Goal: Task Accomplishment & Management: Complete application form

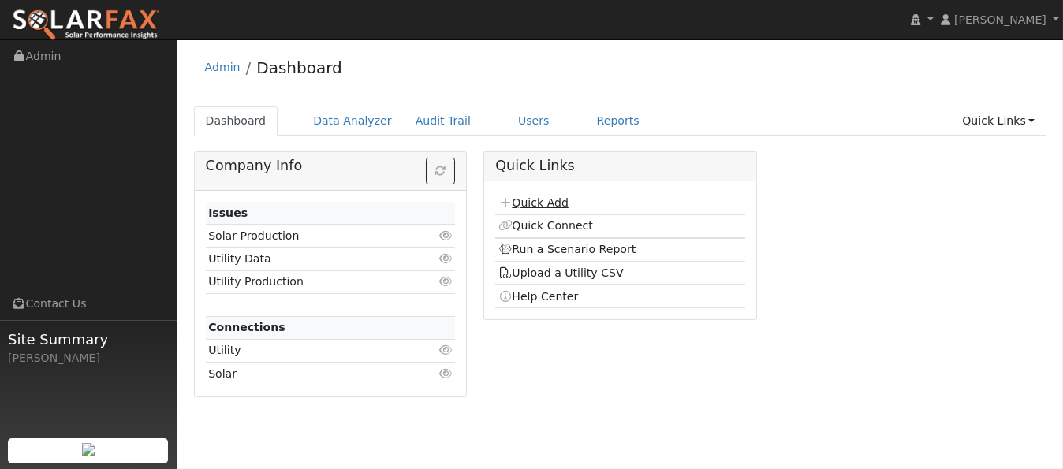
click at [539, 207] on link "Quick Add" at bounding box center [533, 202] width 70 height 13
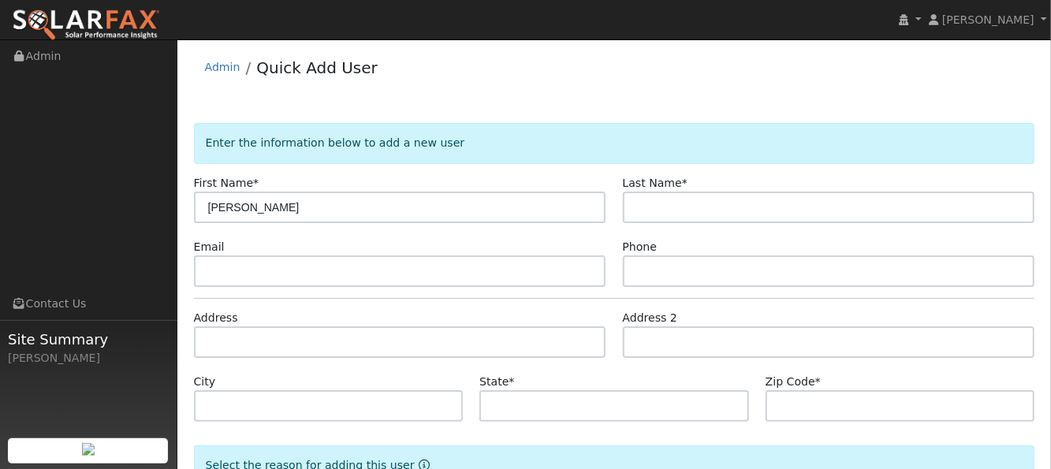
type input "[PERSON_NAME]"
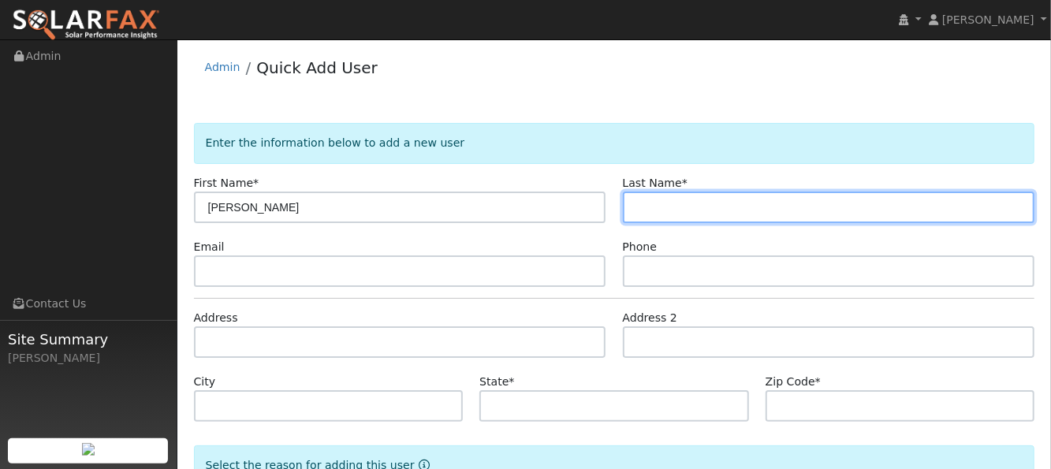
click at [754, 209] on input "text" at bounding box center [829, 208] width 412 height 32
type input "Grubbtoms"
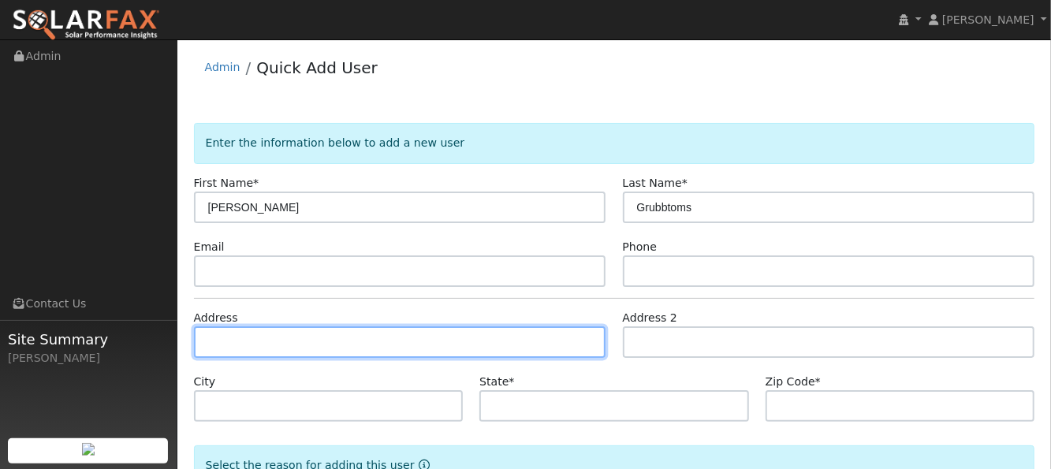
click at [349, 345] on input "text" at bounding box center [400, 342] width 412 height 32
click at [379, 336] on input "text" at bounding box center [400, 342] width 412 height 32
paste input "11518 Inverness Way"
type input "11518 Inverness Way"
type input "Auburn"
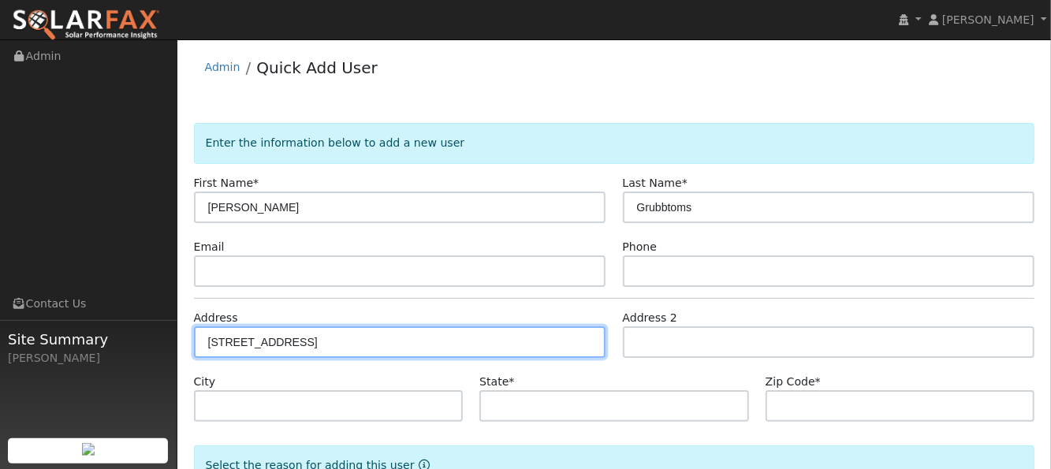
type input "CA"
type input "95602"
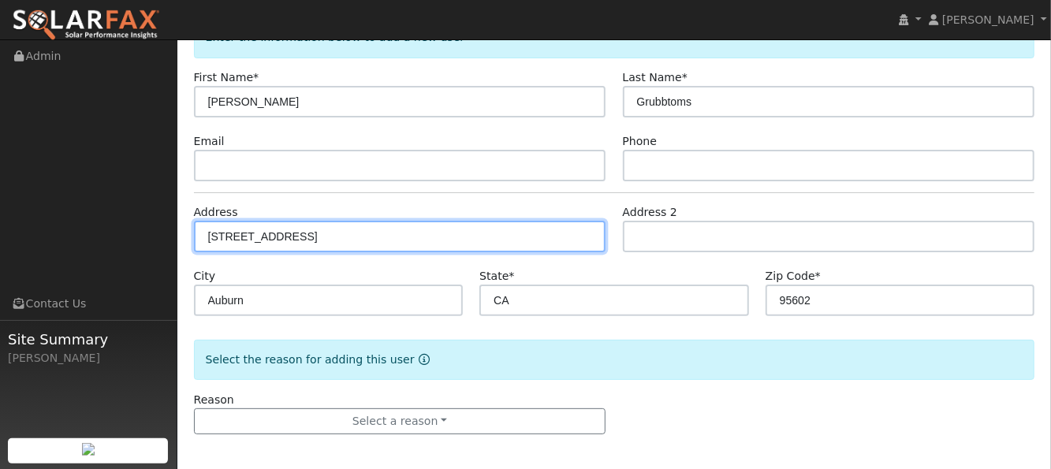
scroll to position [109, 0]
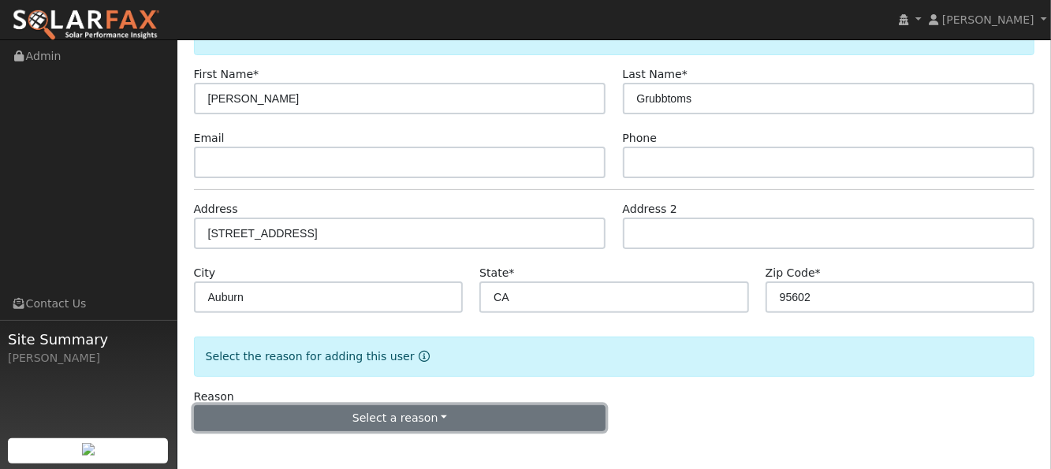
click at [326, 413] on button "Select a reason" at bounding box center [400, 418] width 412 height 27
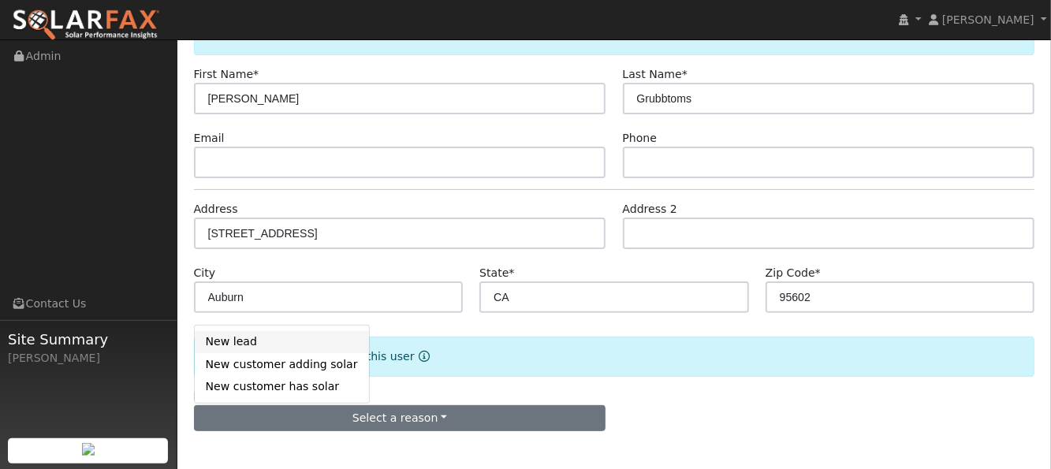
click at [300, 342] on link "New lead" at bounding box center [282, 342] width 174 height 22
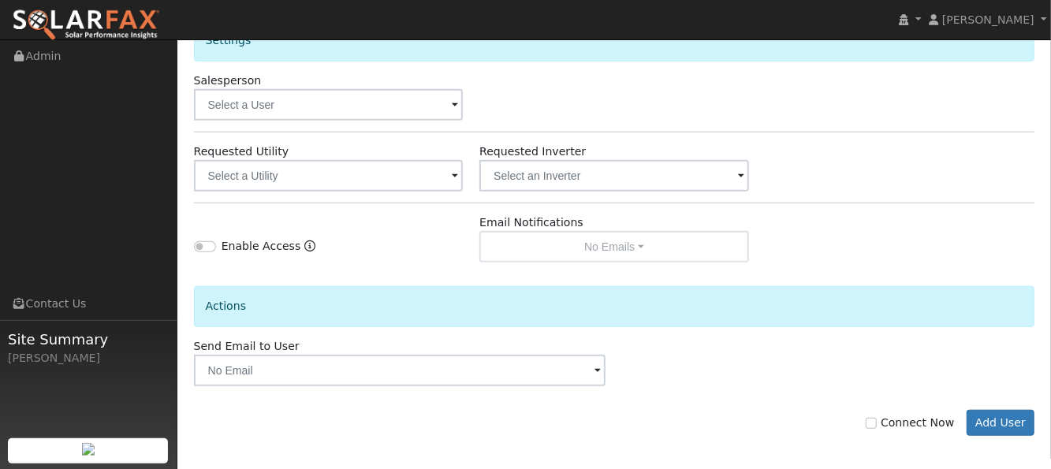
scroll to position [547, 0]
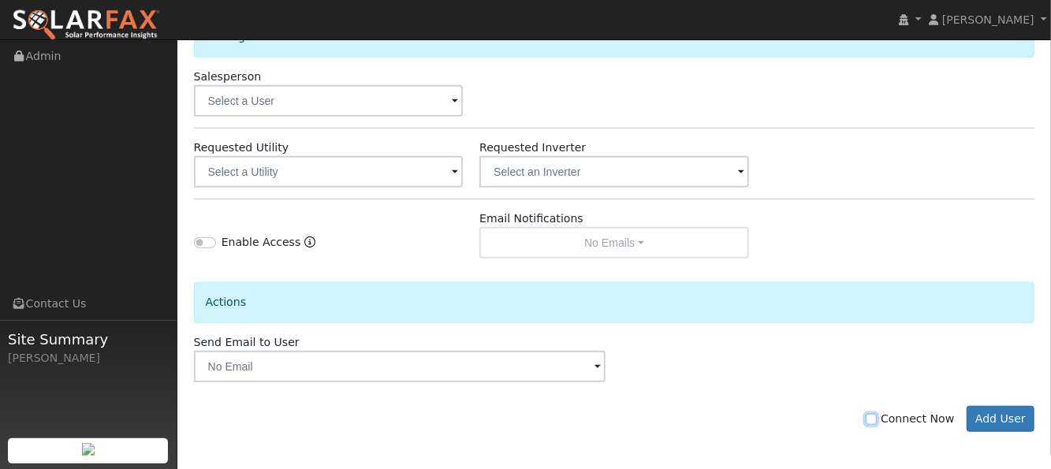
click at [877, 419] on input "Connect Now" at bounding box center [871, 419] width 11 height 11
checkbox input "true"
click at [992, 414] on button "Add User" at bounding box center [1001, 419] width 69 height 27
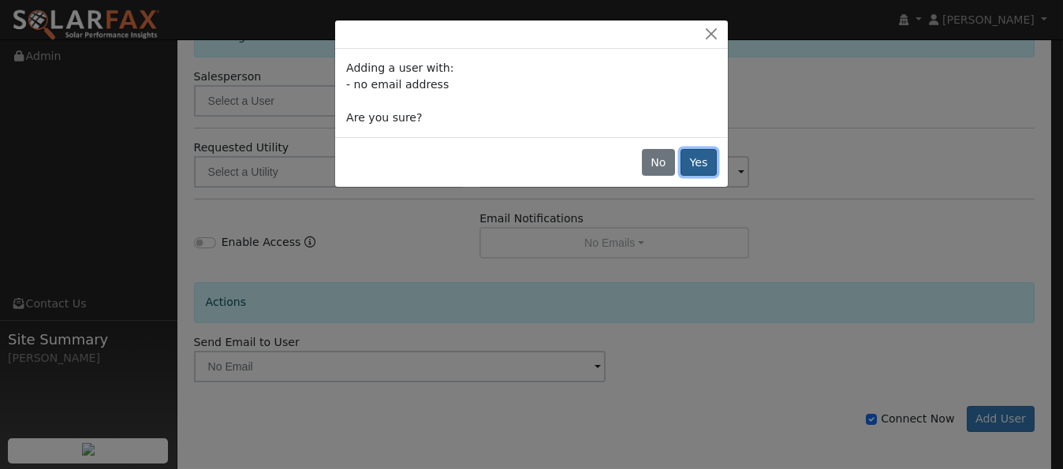
click at [709, 162] on button "Yes" at bounding box center [698, 162] width 36 height 27
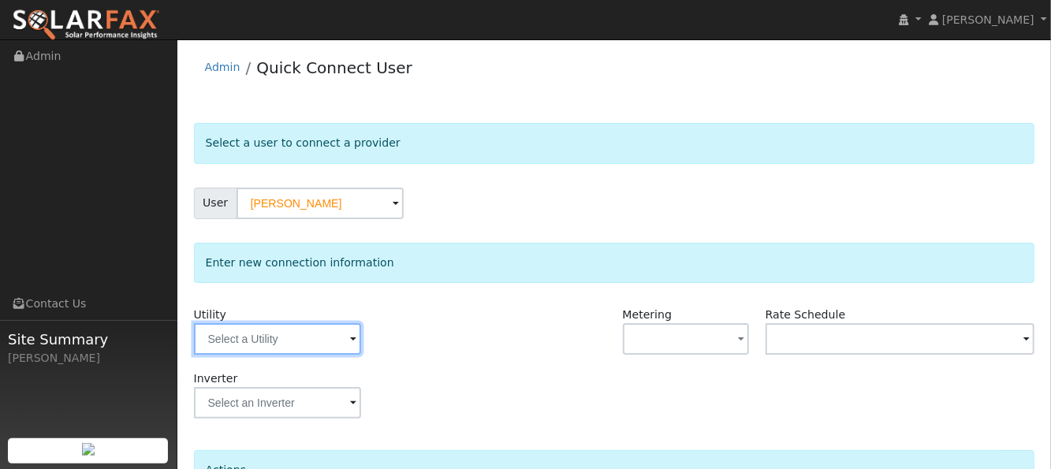
click at [222, 353] on input "text" at bounding box center [277, 339] width 167 height 32
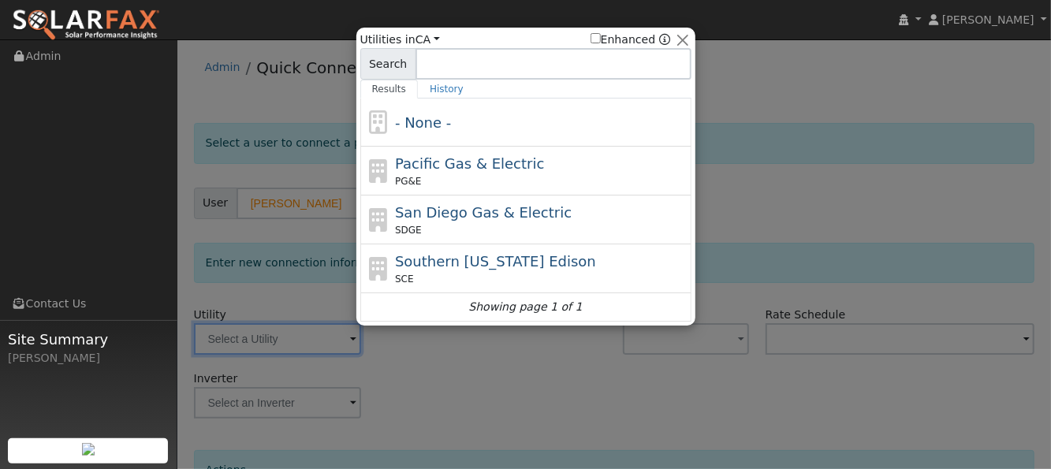
click at [231, 345] on div at bounding box center [525, 234] width 1051 height 469
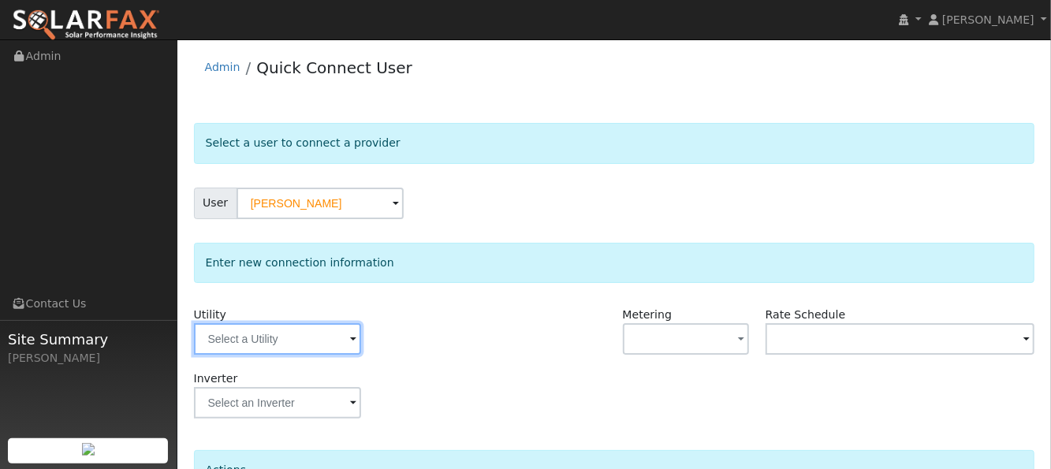
click at [303, 334] on input "text" at bounding box center [277, 339] width 167 height 32
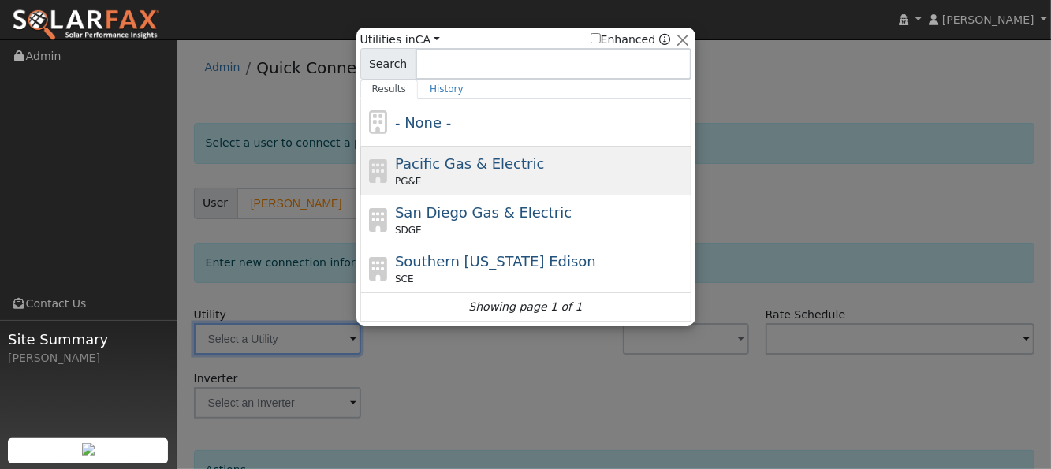
click at [491, 179] on div "PG&E" at bounding box center [541, 181] width 293 height 14
type input "PG&E"
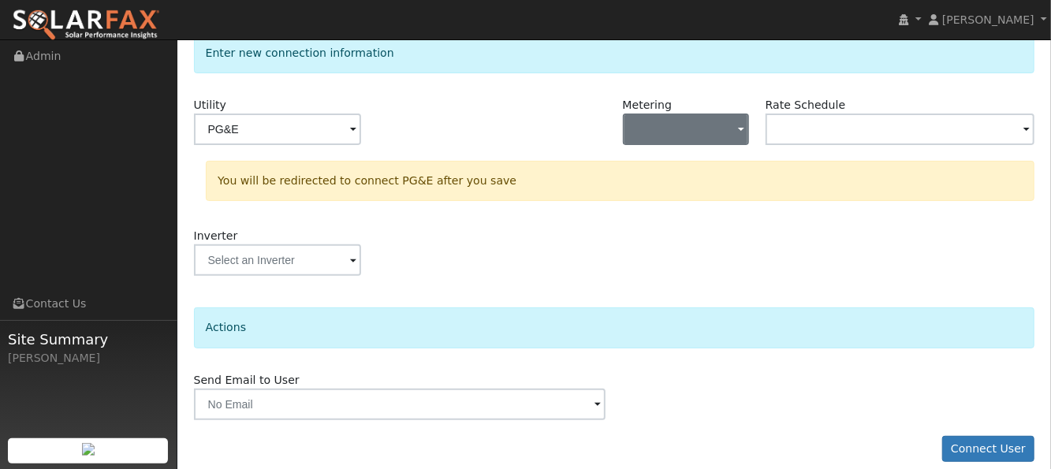
scroll to position [224, 0]
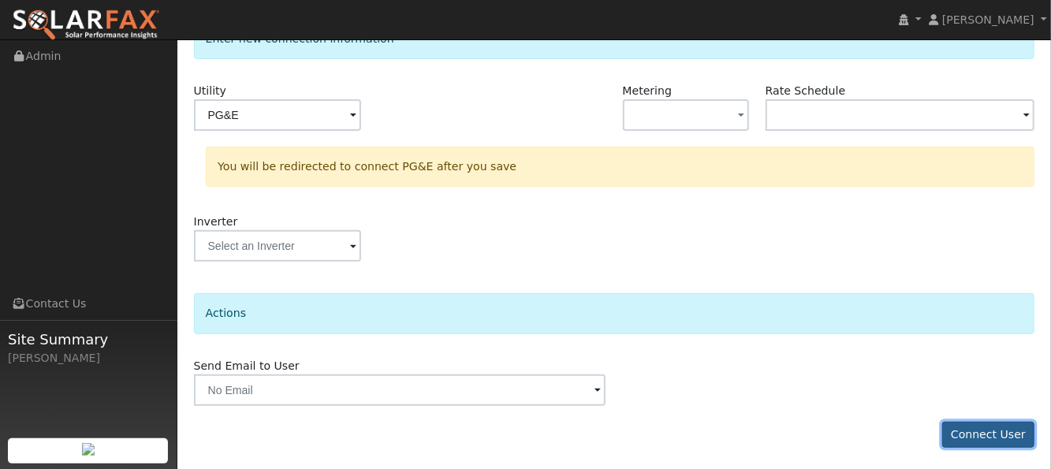
click at [995, 430] on button "Connect User" at bounding box center [988, 435] width 93 height 27
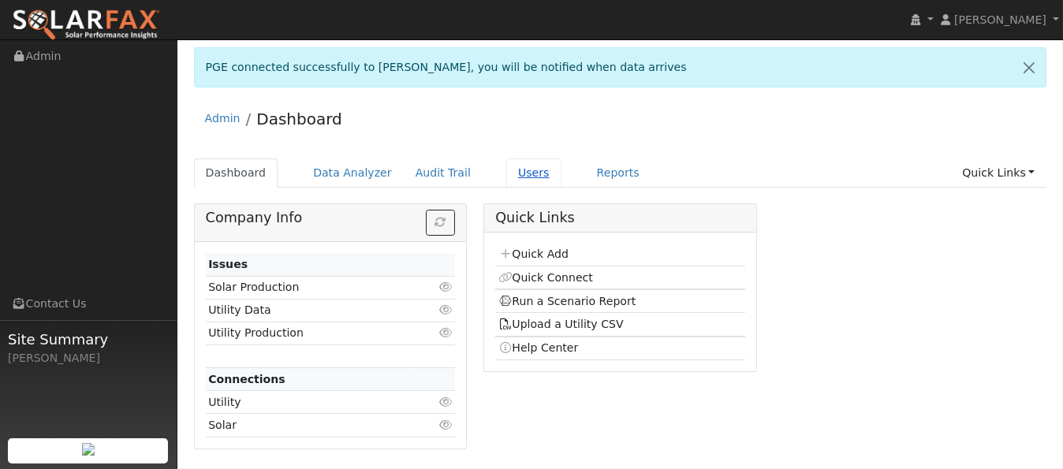
click at [506, 173] on link "Users" at bounding box center [533, 172] width 55 height 29
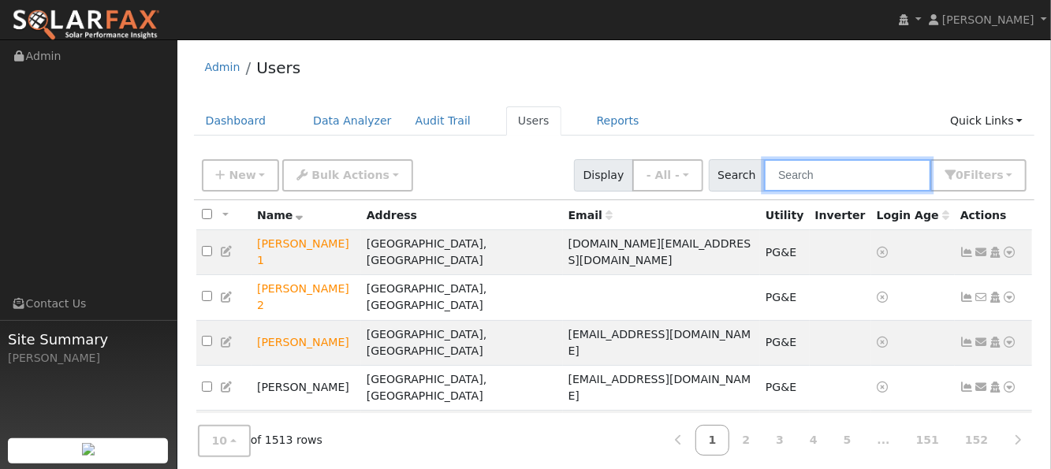
click at [805, 171] on input "text" at bounding box center [847, 175] width 167 height 32
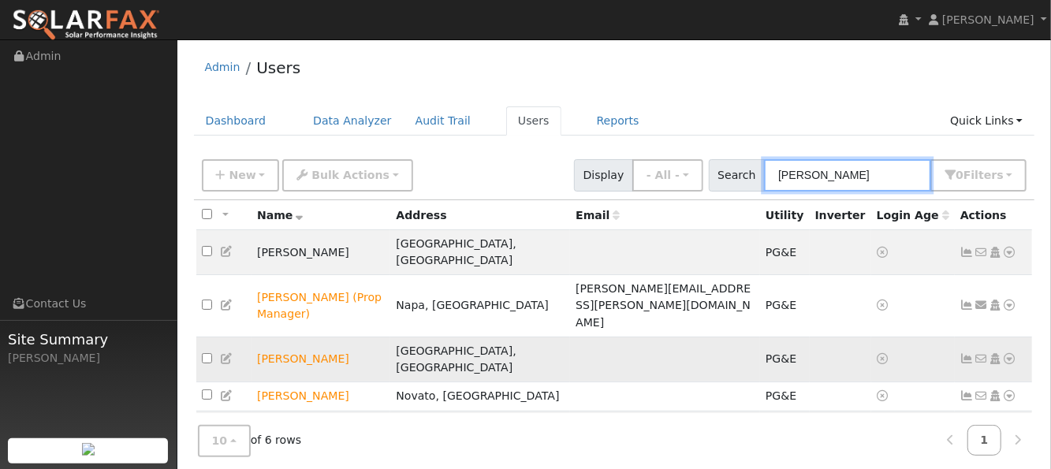
type input "dean"
click at [1012, 353] on icon at bounding box center [1010, 358] width 14 height 11
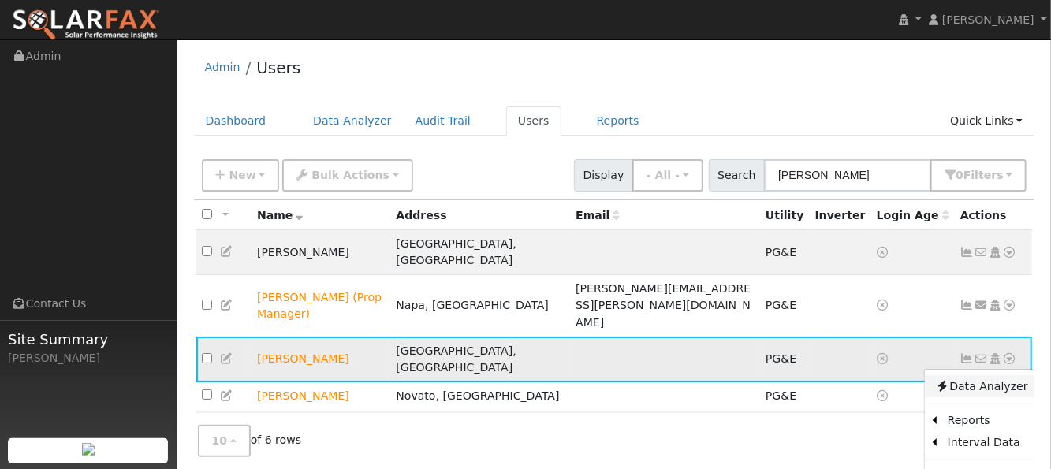
click at [982, 375] on link "Data Analyzer" at bounding box center [982, 386] width 114 height 22
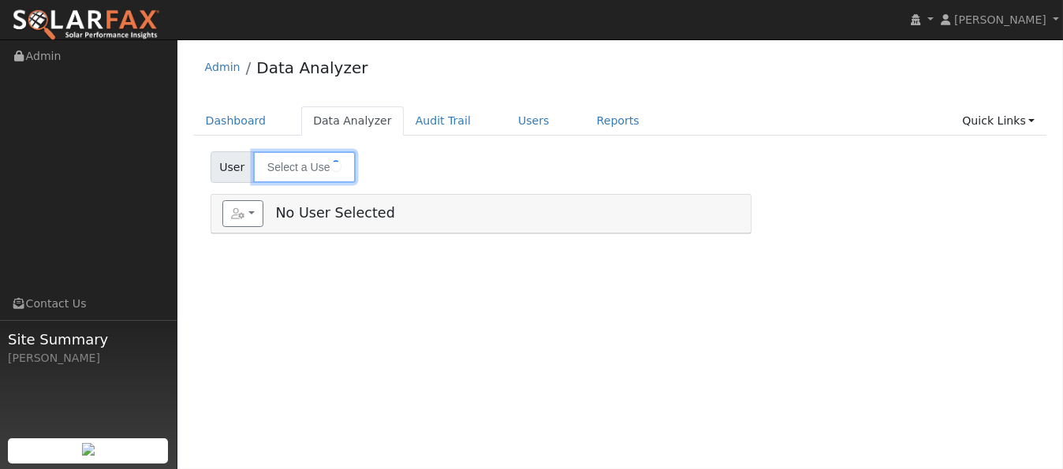
type input "[PERSON_NAME]"
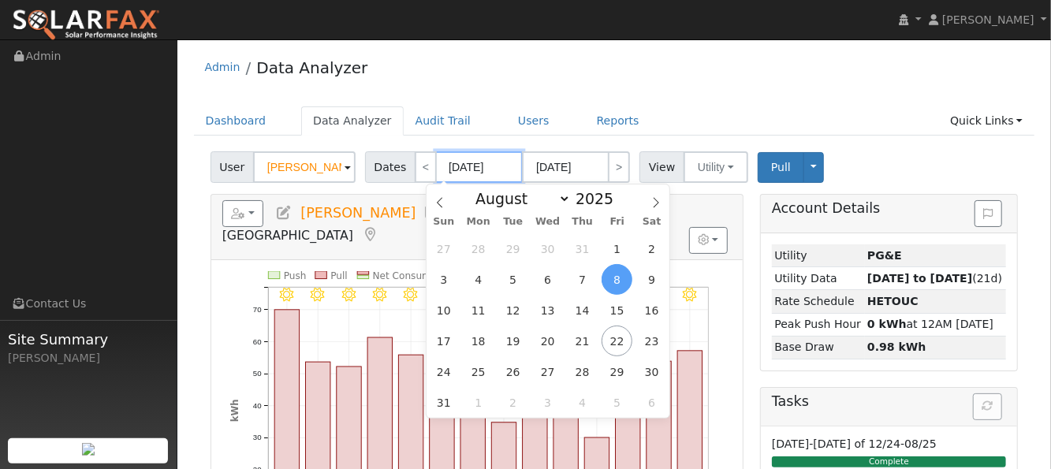
click at [451, 166] on input "[DATE]" at bounding box center [479, 167] width 87 height 32
click at [559, 199] on select "January February March April May June July August September October November De…" at bounding box center [519, 198] width 103 height 19
select select "6"
click at [481, 189] on select "January February March April May June July August September October November De…" at bounding box center [519, 198] width 103 height 19
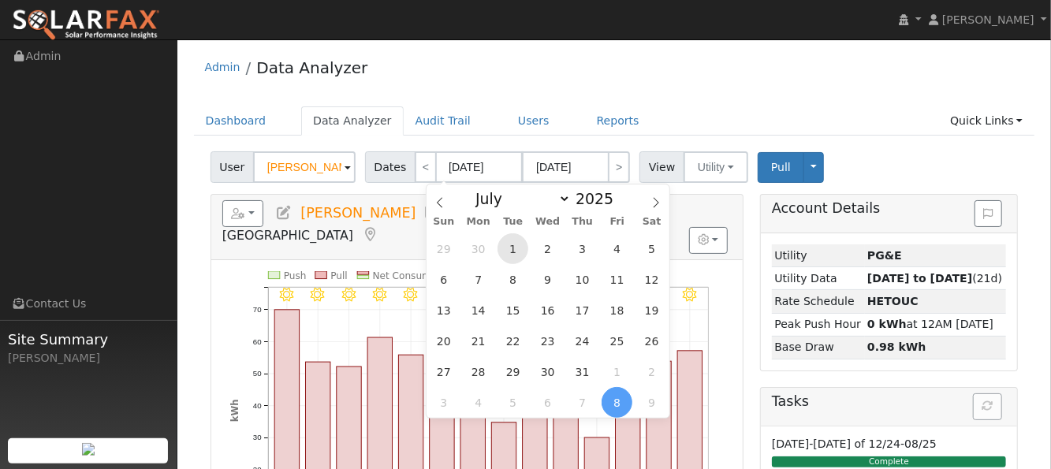
click at [513, 253] on span "1" at bounding box center [513, 248] width 31 height 31
type input "[DATE]"
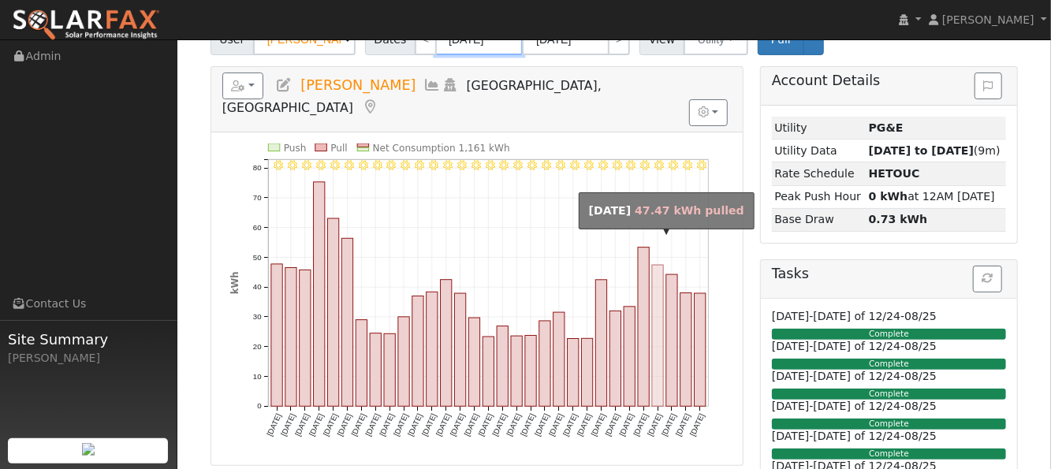
scroll to position [105, 0]
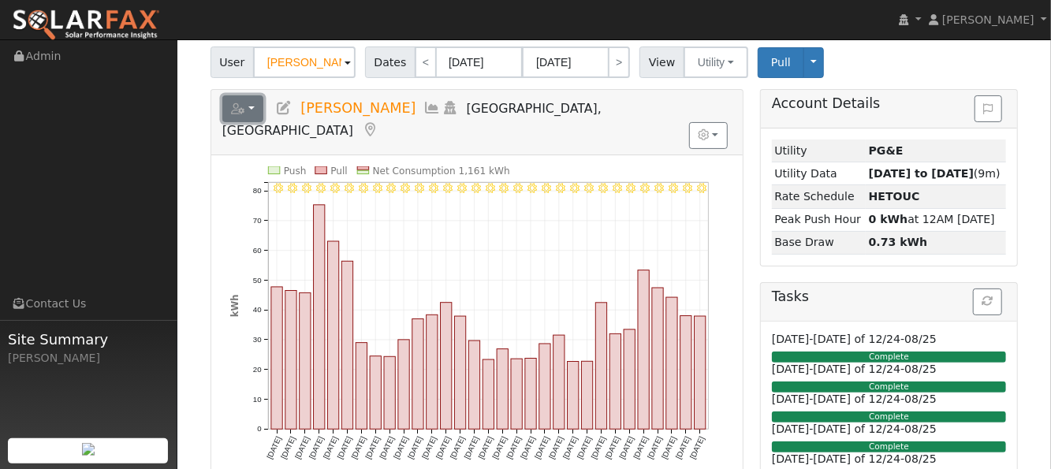
click at [252, 112] on button "button" at bounding box center [243, 108] width 42 height 27
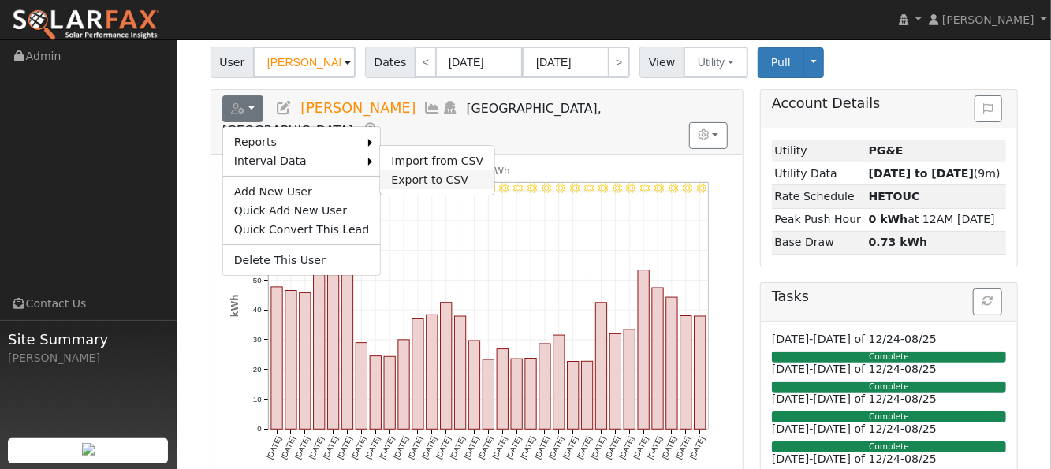
click at [394, 177] on link "Export to CSV" at bounding box center [437, 179] width 114 height 19
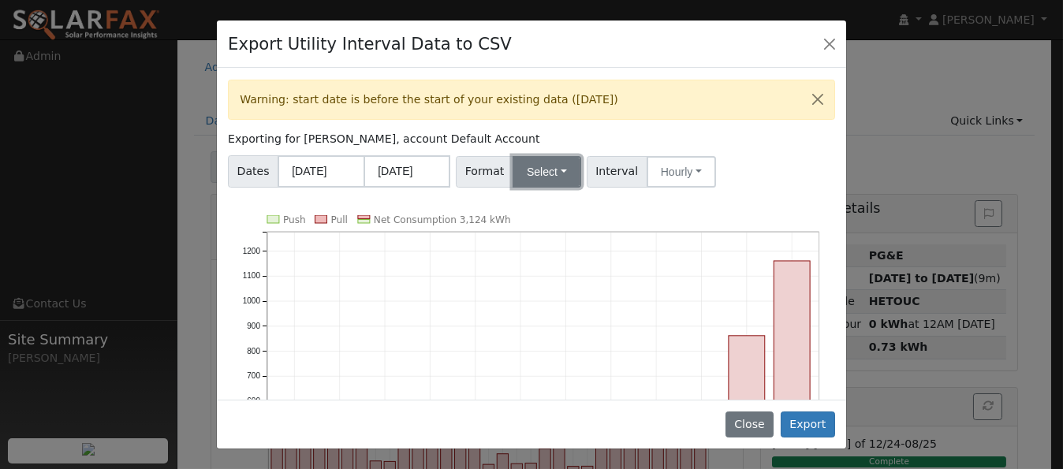
click at [519, 173] on button "Select" at bounding box center [547, 172] width 69 height 32
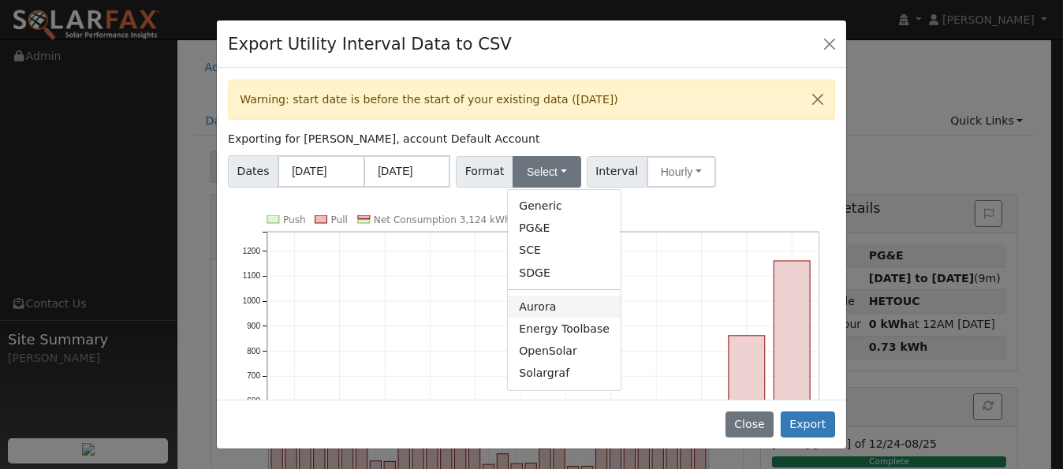
click at [524, 310] on link "Aurora" at bounding box center [564, 307] width 113 height 22
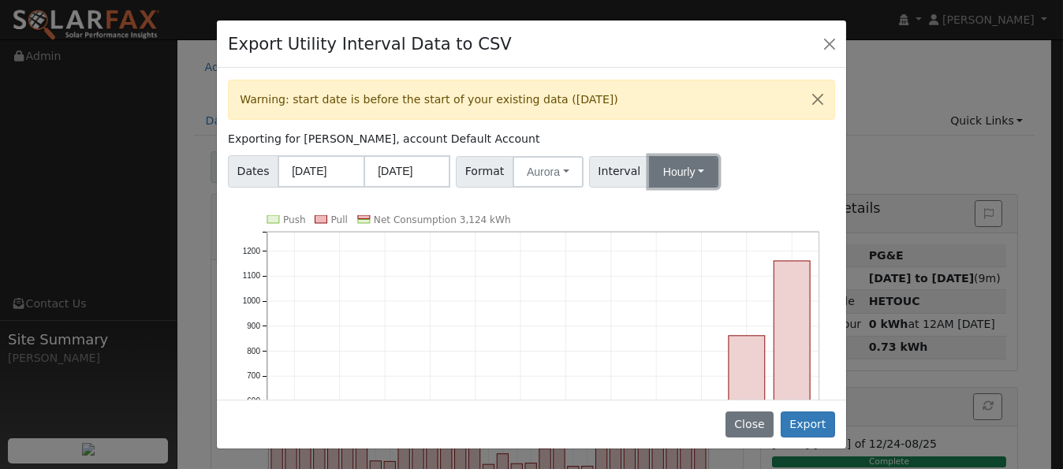
click at [654, 180] on button "Hourly" at bounding box center [683, 172] width 69 height 32
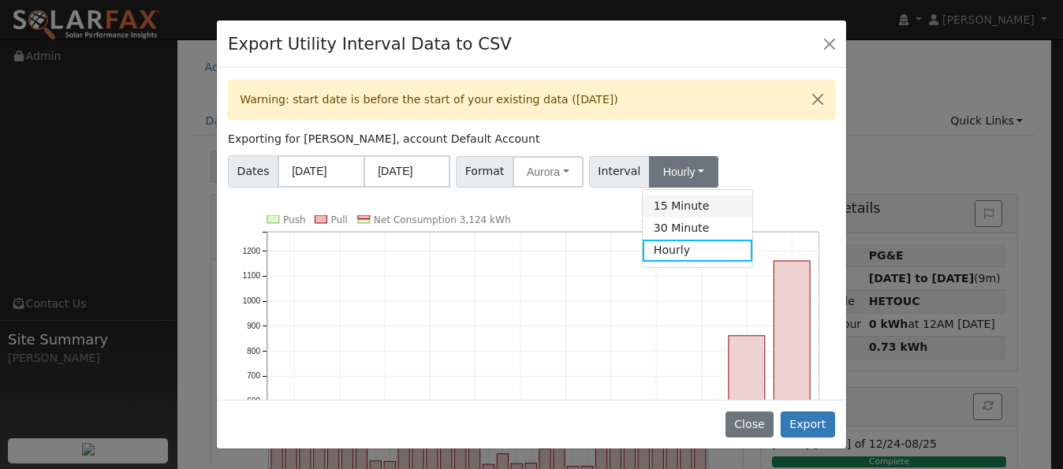
click at [679, 210] on link "15 Minute" at bounding box center [698, 207] width 110 height 22
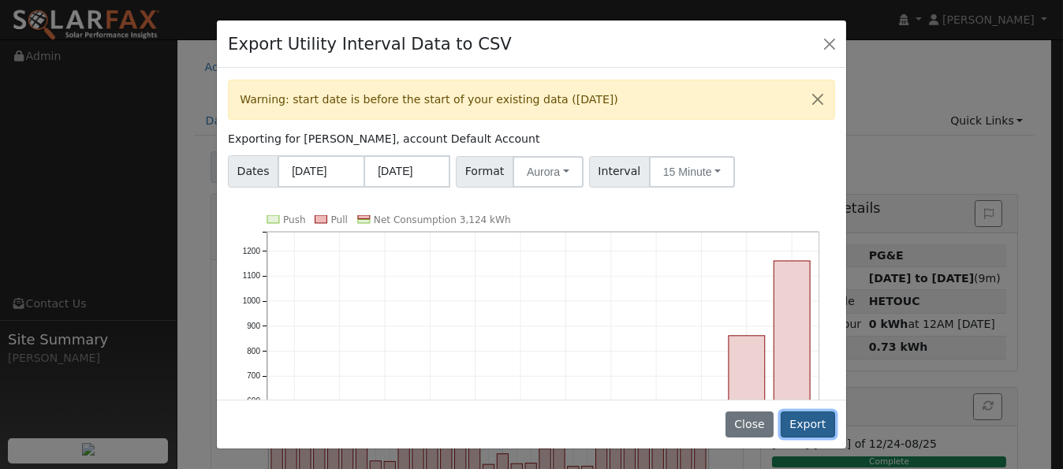
click at [814, 427] on button "Export" at bounding box center [808, 425] width 54 height 27
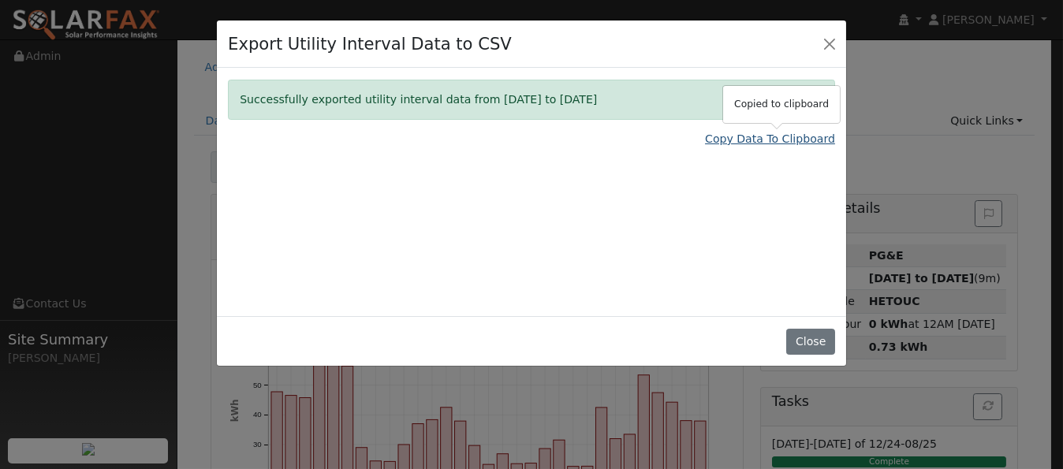
click at [760, 138] on link "Copy Data To Clipboard" at bounding box center [770, 139] width 130 height 17
